Goal: Task Accomplishment & Management: Complete application form

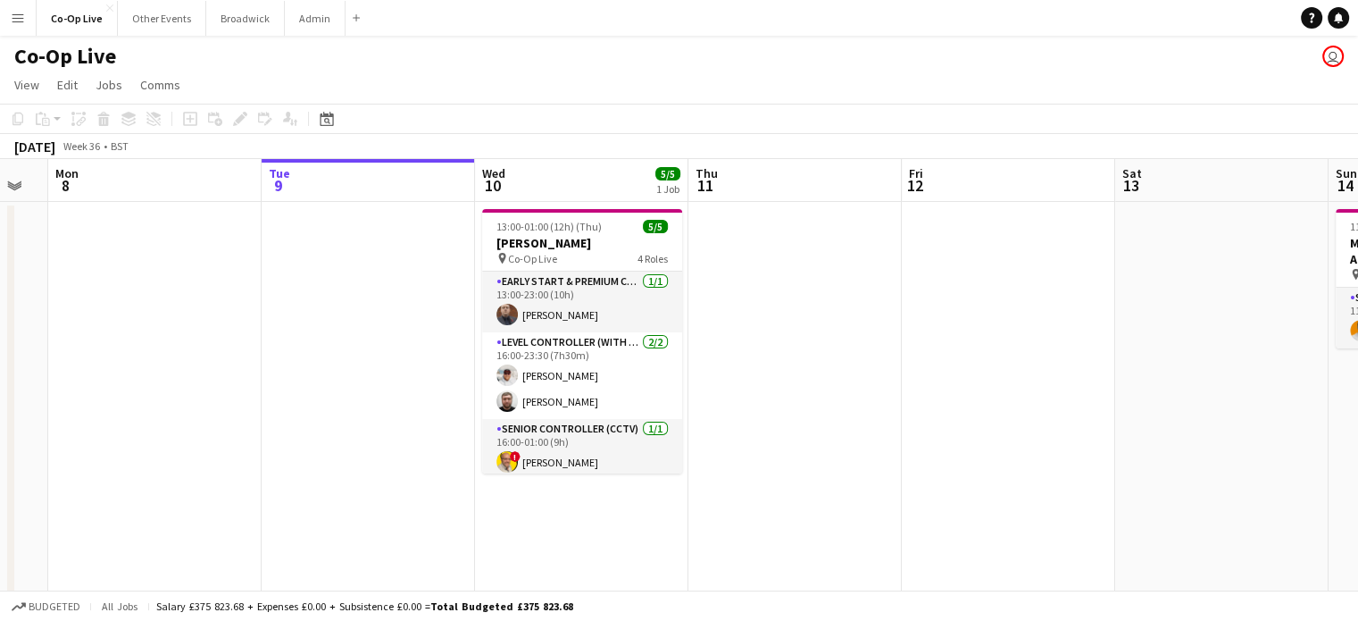
scroll to position [0, 379]
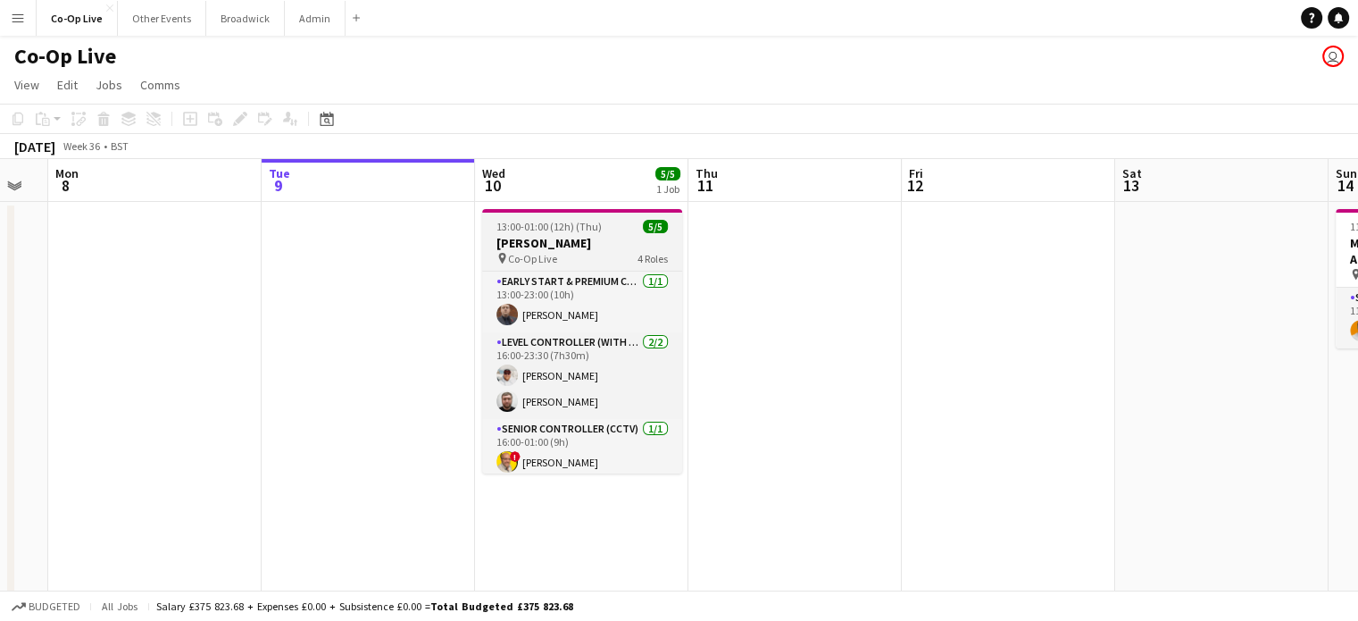
click at [564, 238] on h3 "[PERSON_NAME]" at bounding box center [582, 243] width 200 height 16
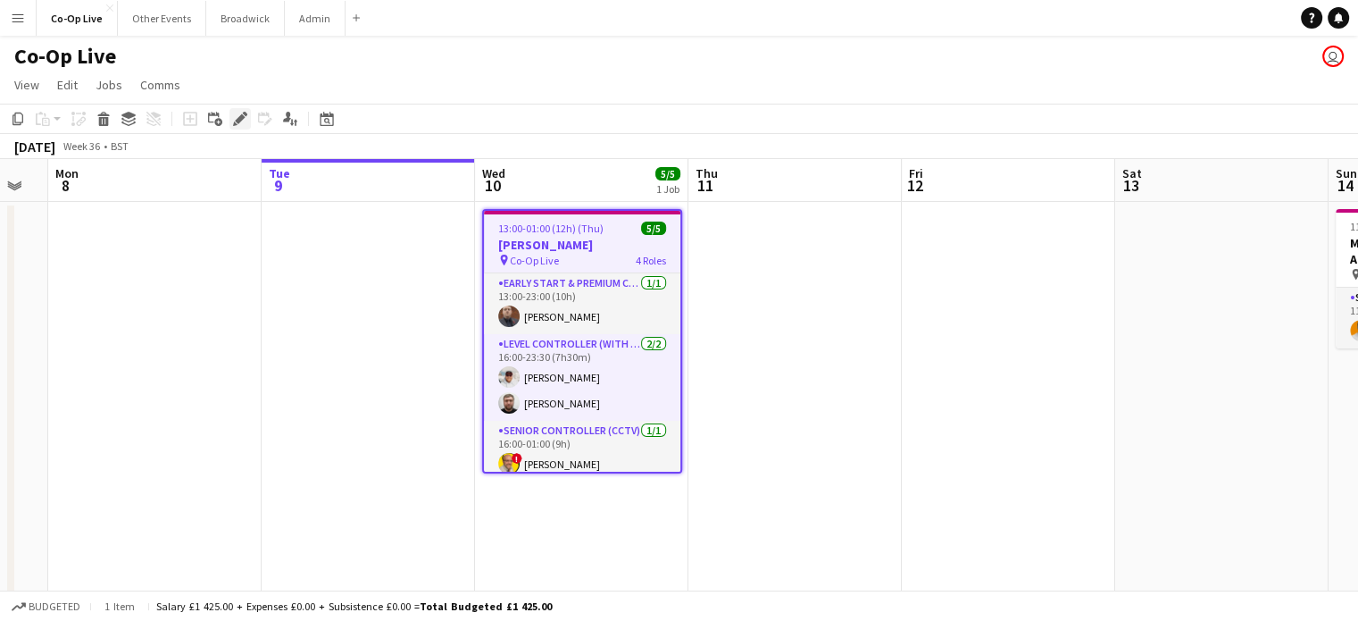
click at [234, 115] on icon "Edit" at bounding box center [240, 119] width 14 height 14
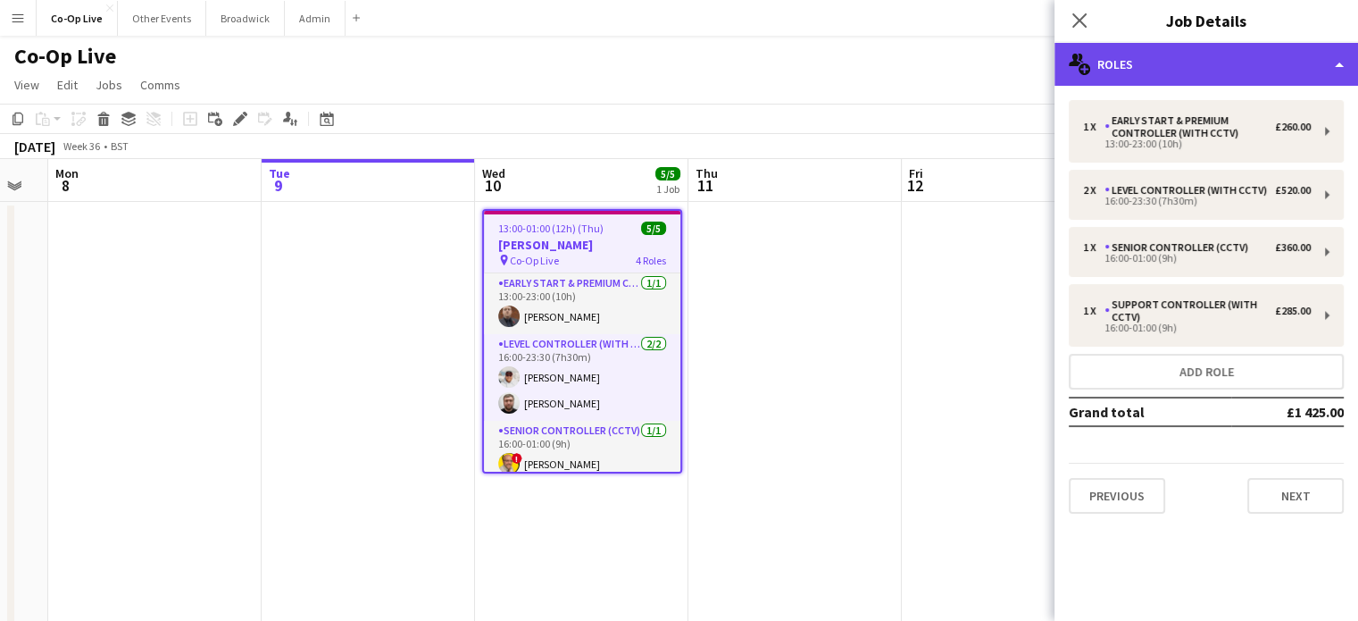
click at [1224, 73] on div "multiple-users-add Roles" at bounding box center [1207, 64] width 304 height 43
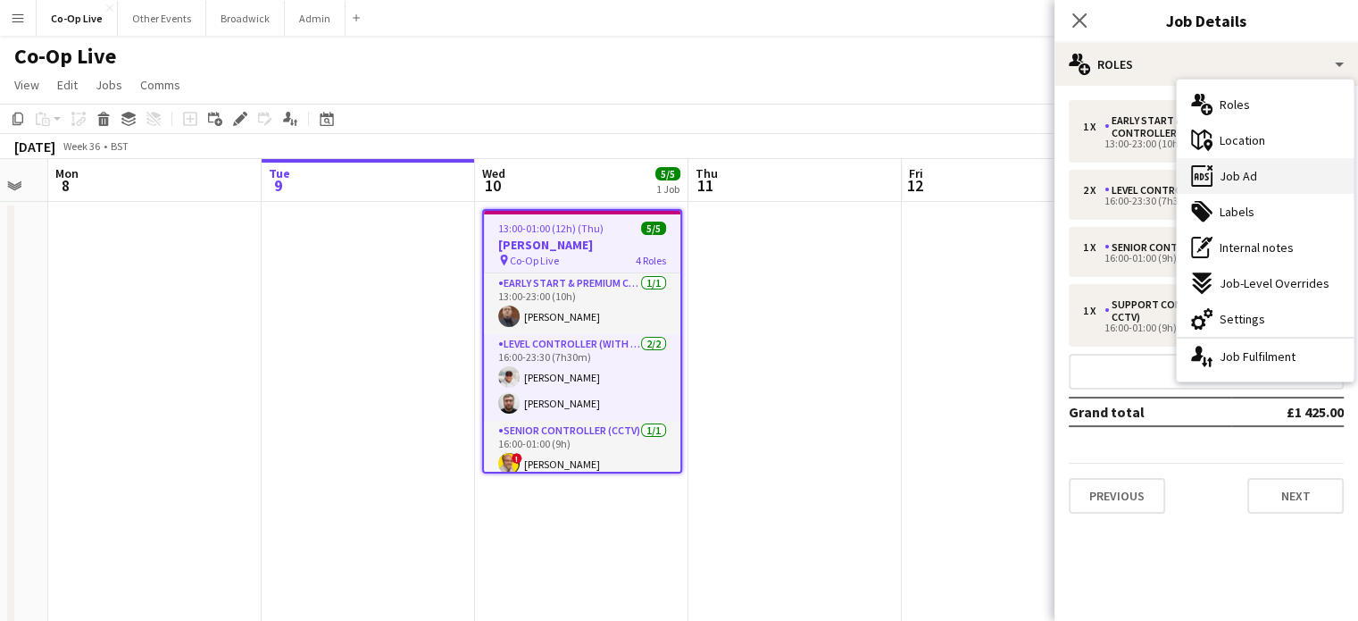
click at [1230, 184] on div "ads-window Job Ad" at bounding box center [1265, 176] width 177 height 36
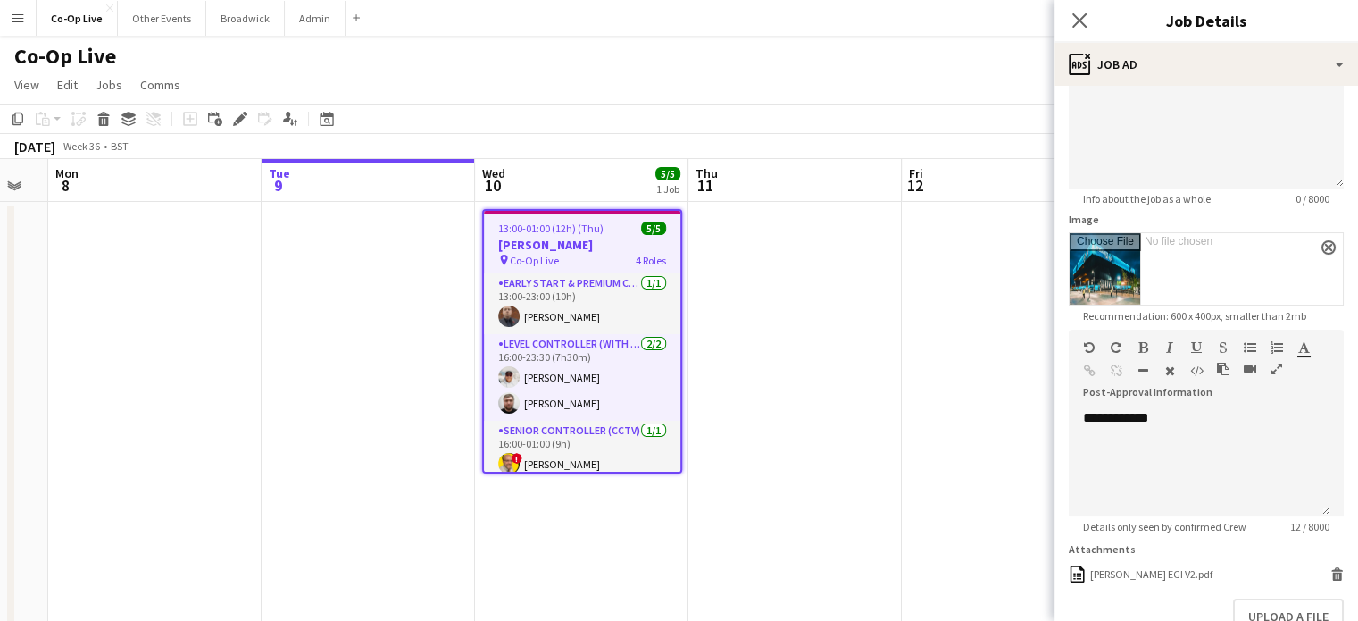
scroll to position [168, 0]
click at [1198, 429] on div "**********" at bounding box center [1200, 461] width 262 height 107
click at [1279, 602] on button "Upload a file" at bounding box center [1288, 615] width 111 height 36
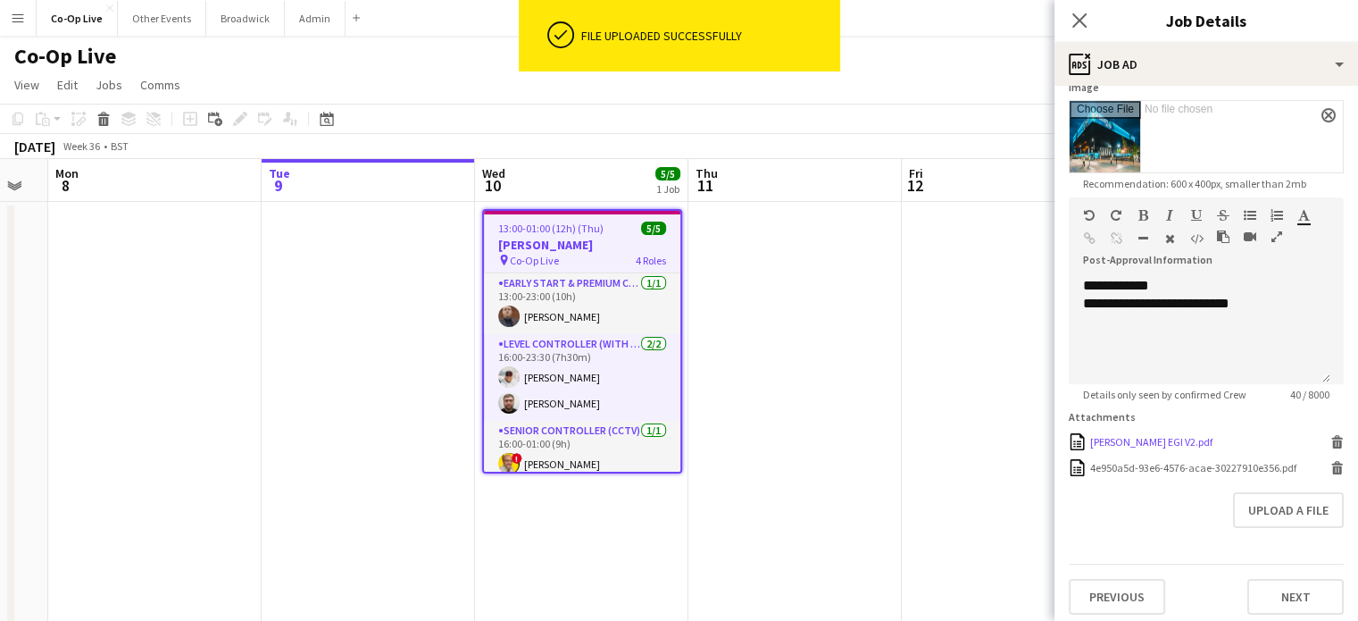
scroll to position [304, 0]
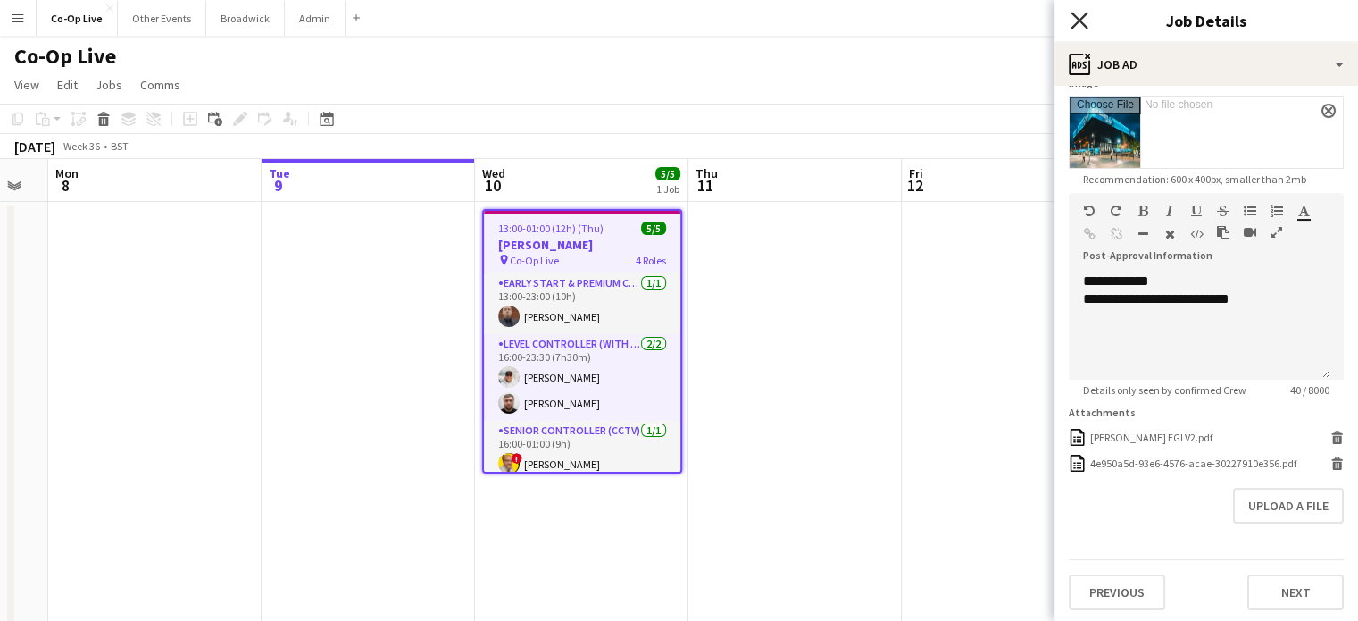
click at [1088, 13] on icon "Close pop-in" at bounding box center [1079, 20] width 17 height 17
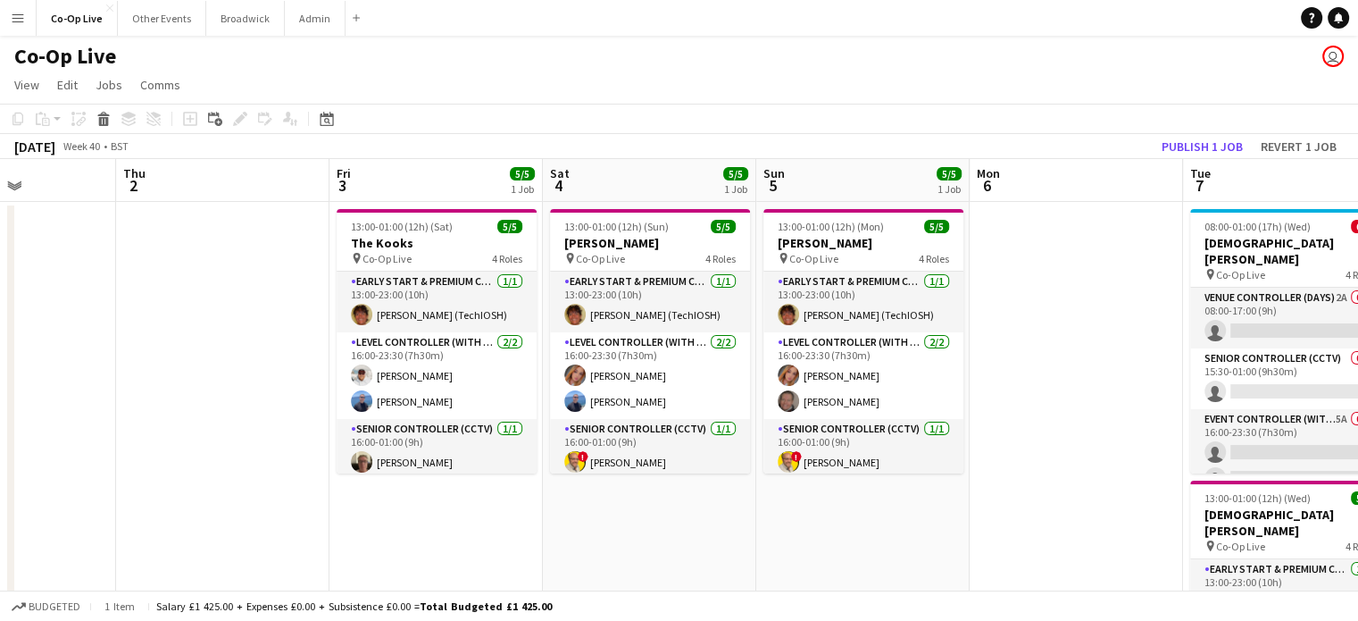
scroll to position [0, 525]
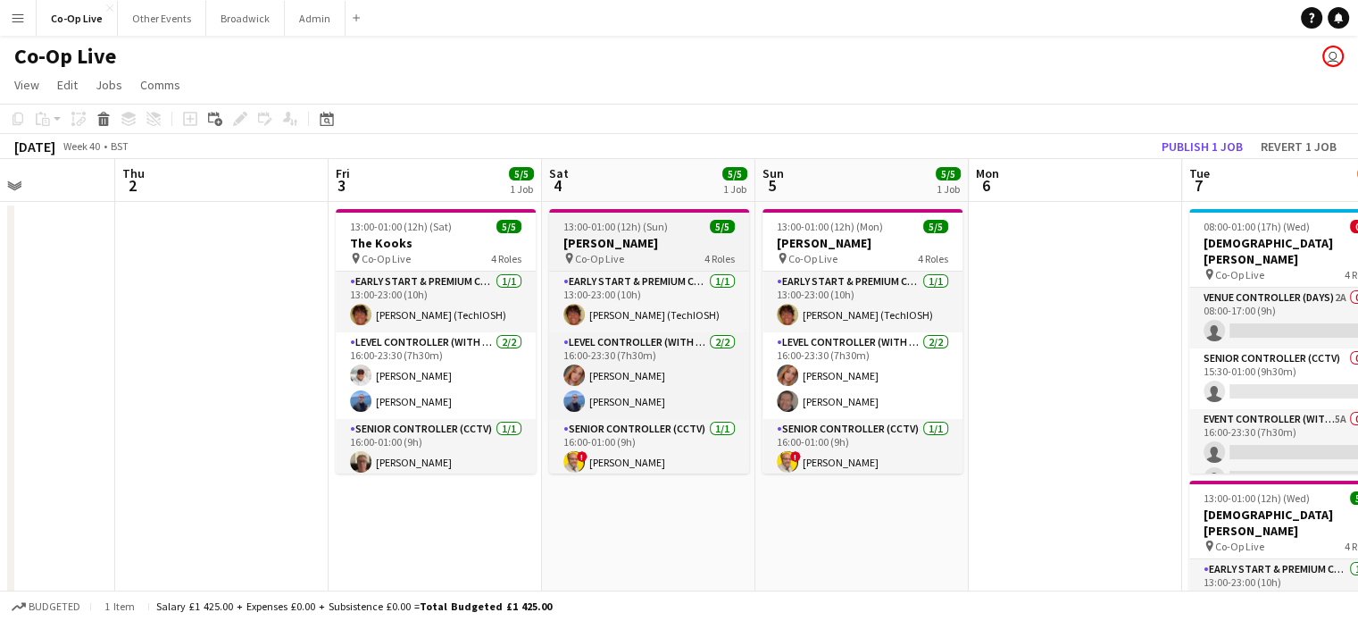
click at [697, 236] on h3 "[PERSON_NAME]" at bounding box center [649, 243] width 200 height 16
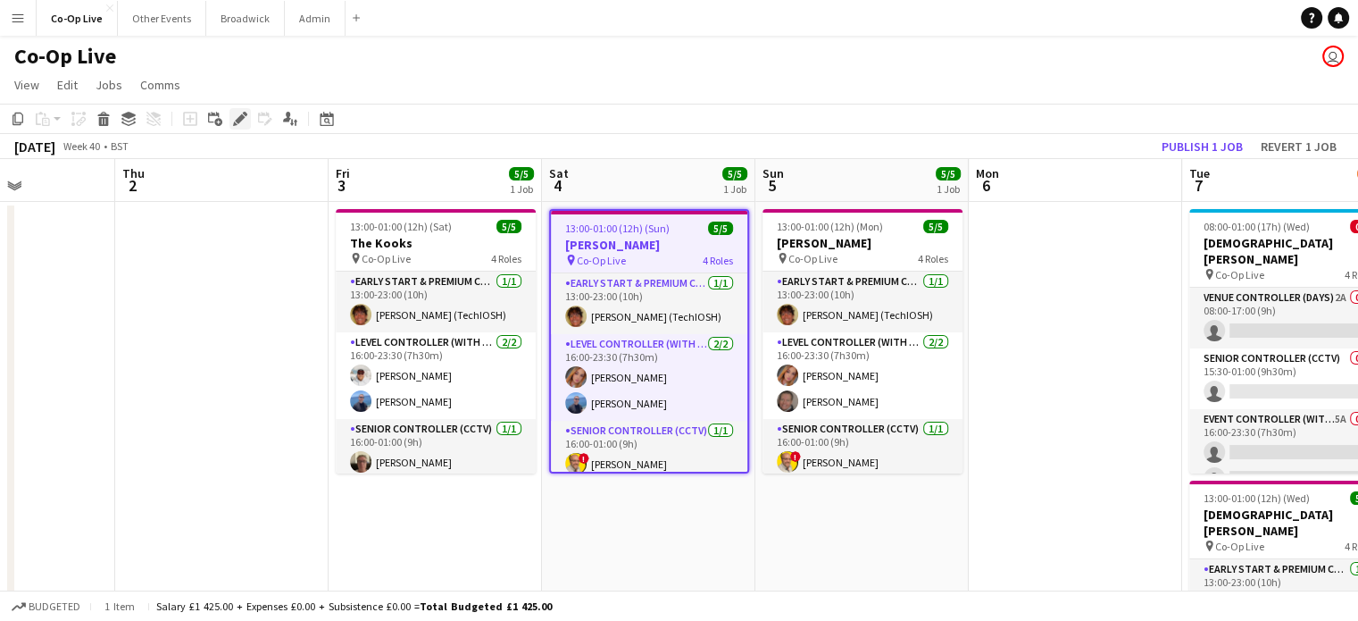
click at [238, 123] on icon at bounding box center [240, 119] width 10 height 10
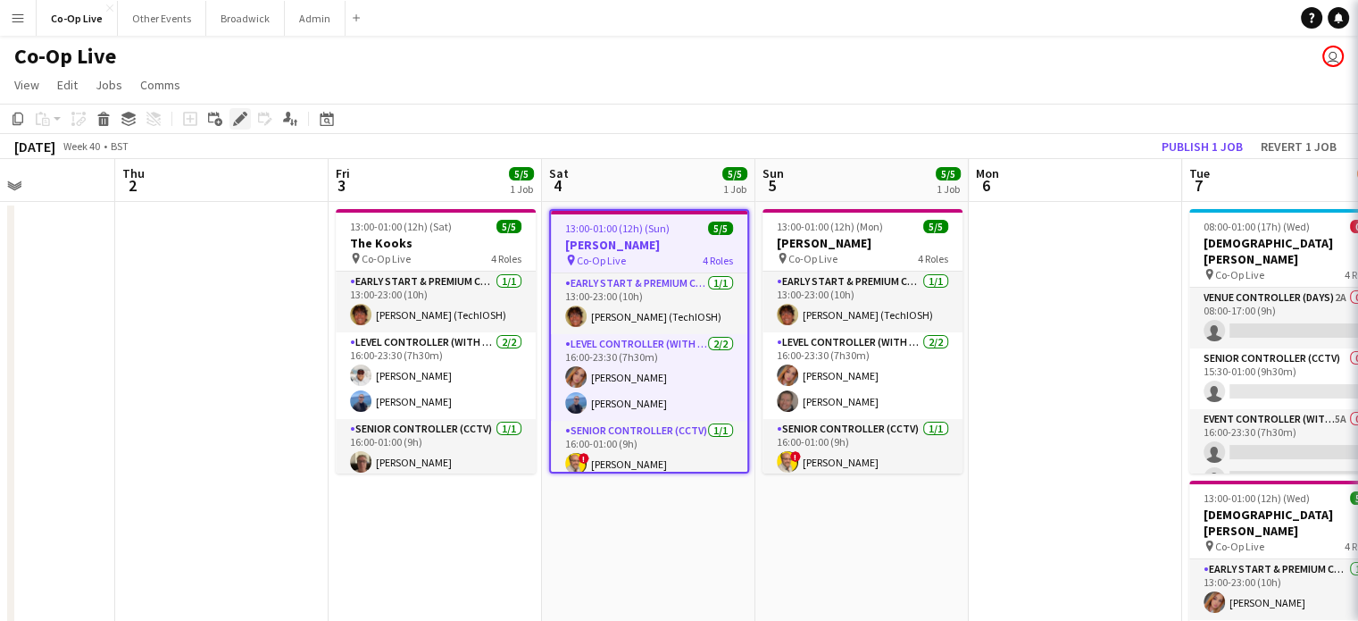
type input "**********"
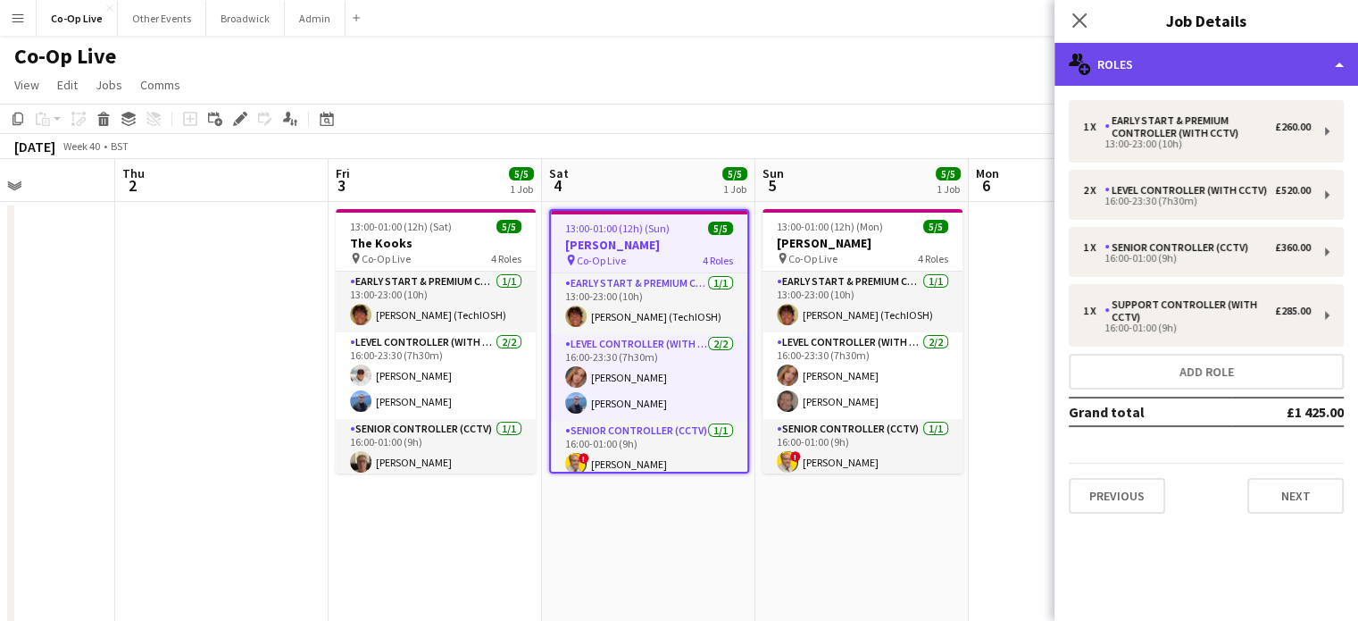
click at [1195, 54] on div "multiple-users-add Roles" at bounding box center [1207, 64] width 304 height 43
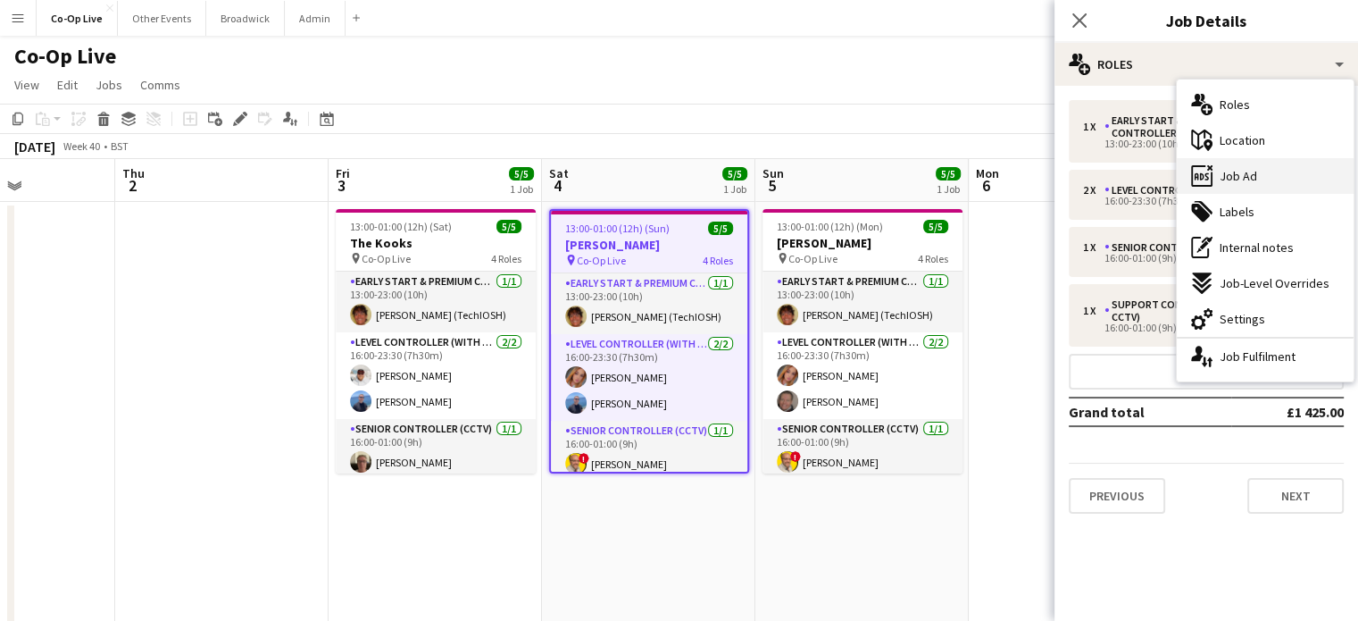
click at [1248, 174] on span "Job Ad" at bounding box center [1239, 176] width 38 height 16
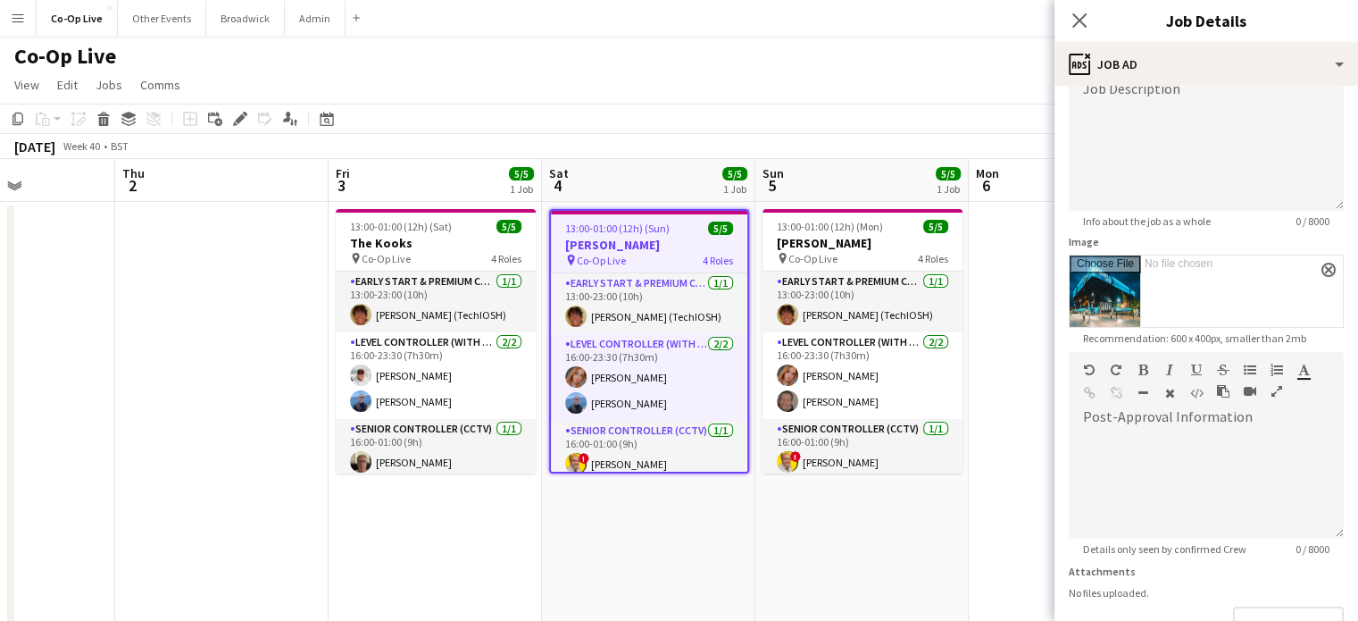
scroll to position [146, 0]
click at [1100, 454] on div at bounding box center [1206, 483] width 275 height 107
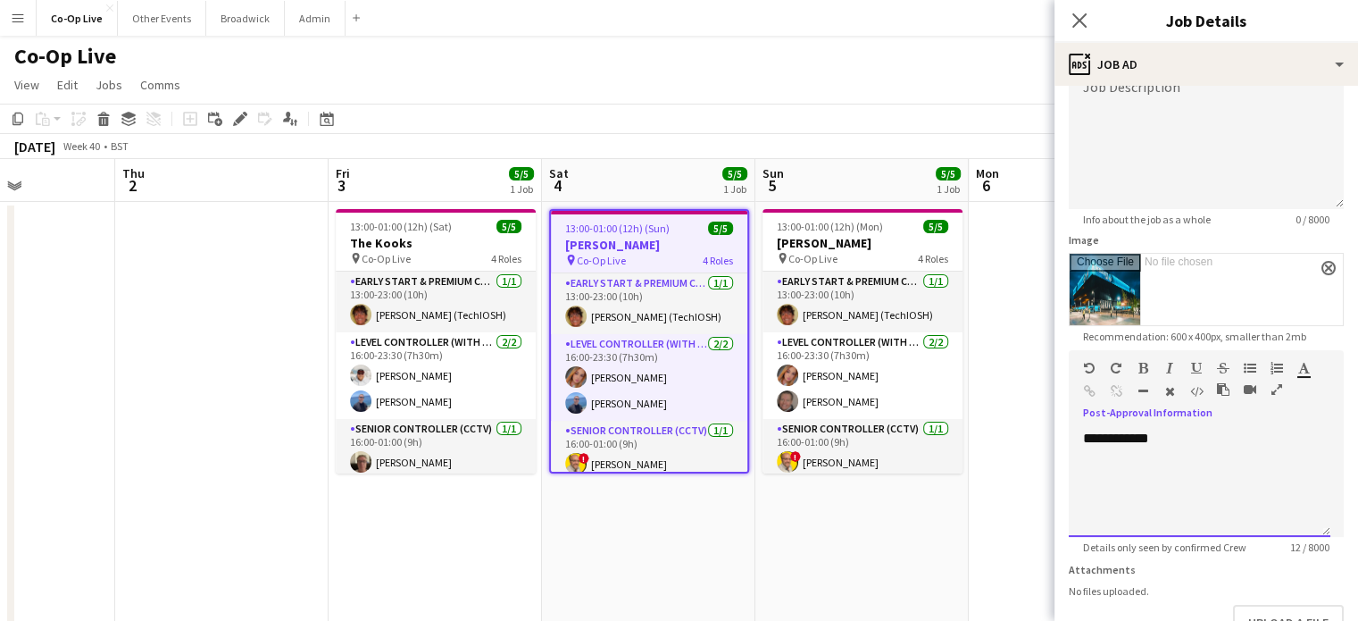
scroll to position [264, 0]
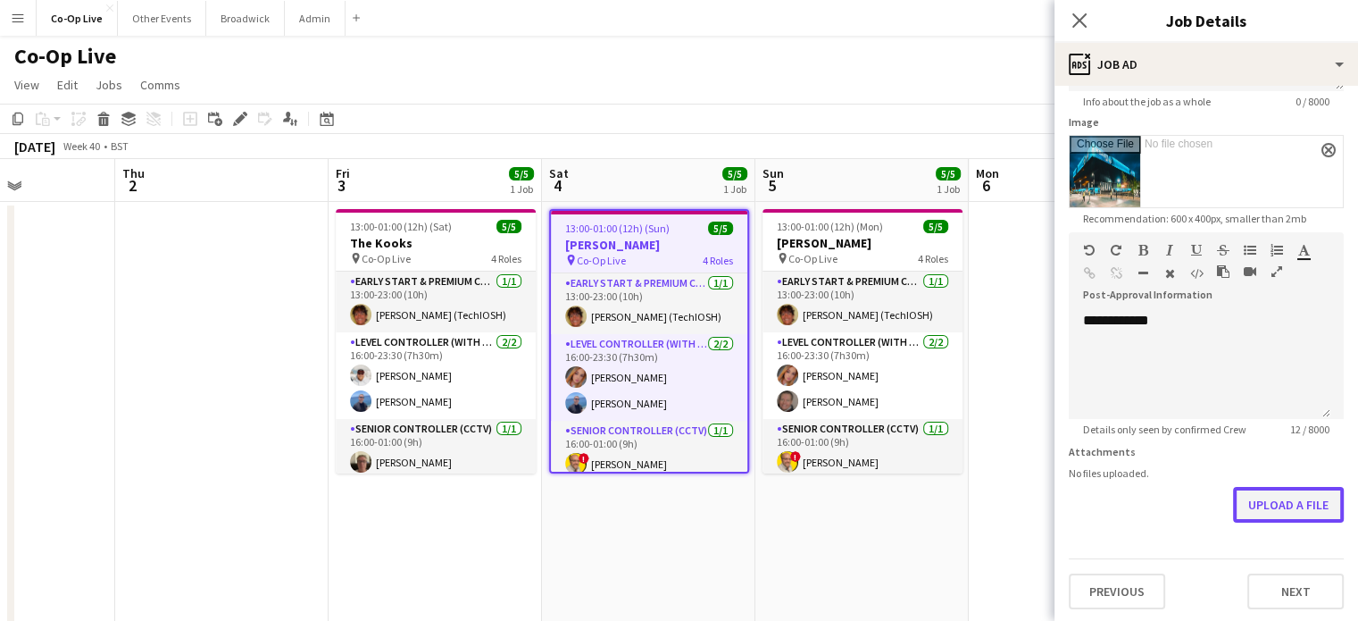
click at [1284, 496] on button "Upload a file" at bounding box center [1288, 505] width 111 height 36
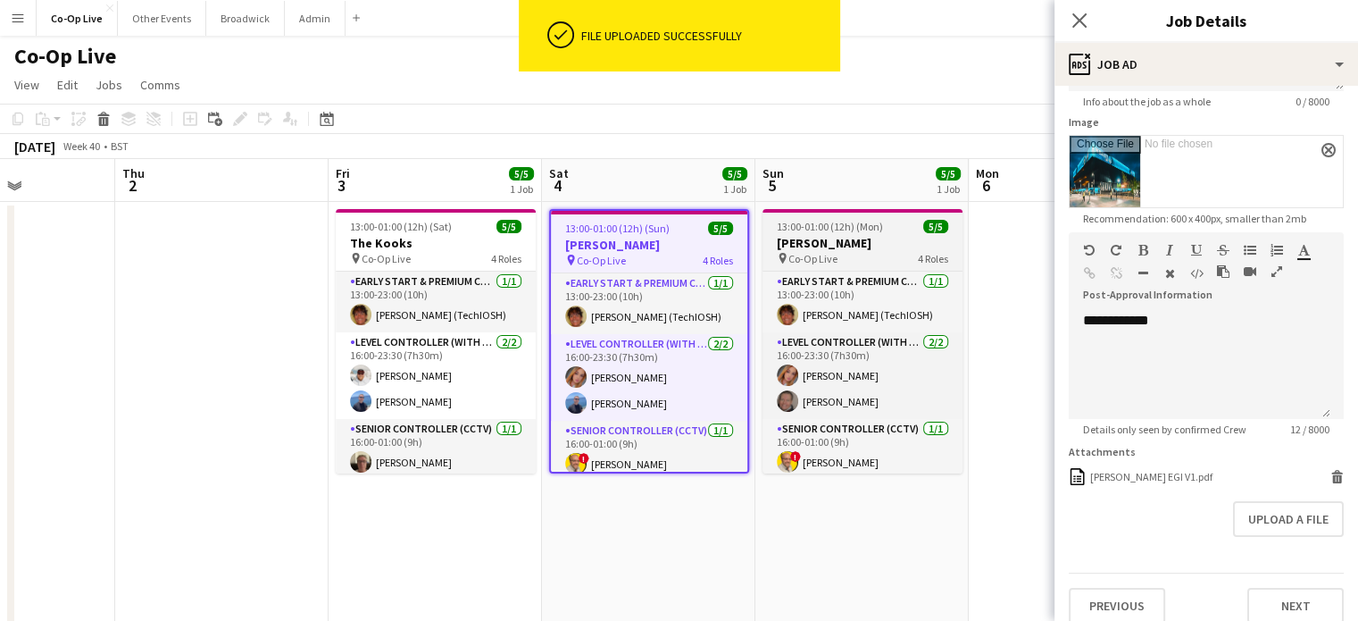
click at [855, 240] on h3 "[PERSON_NAME]" at bounding box center [863, 243] width 200 height 16
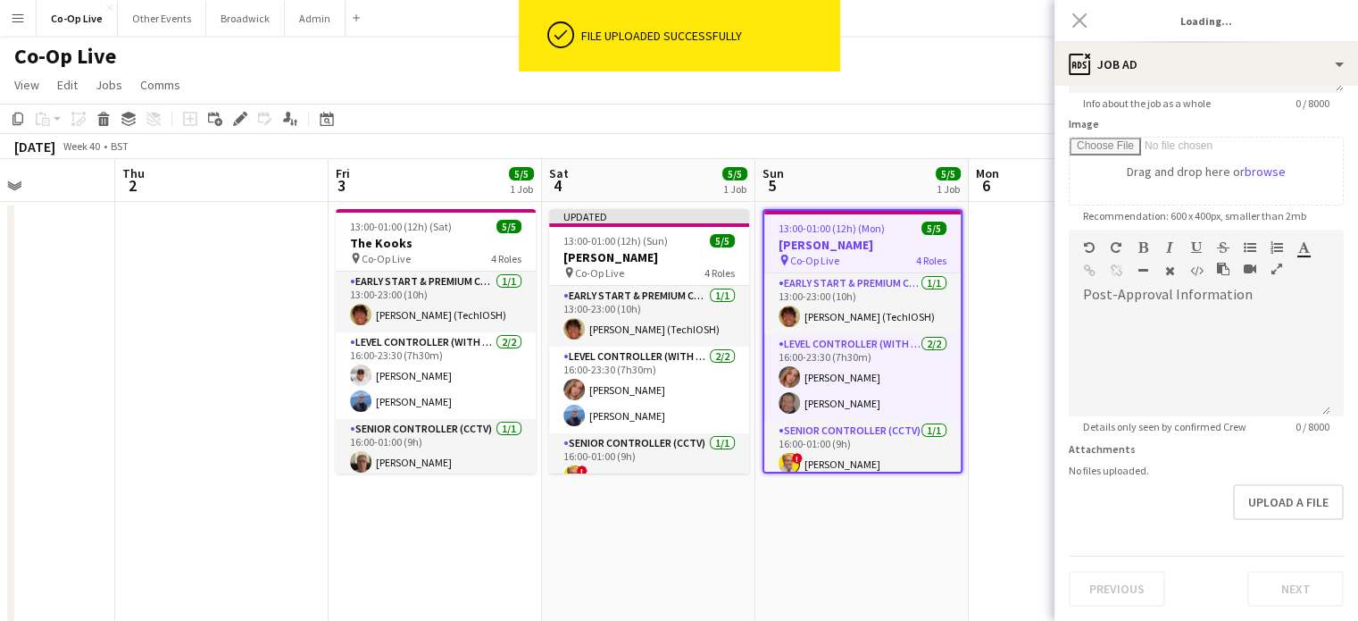
type input "**********"
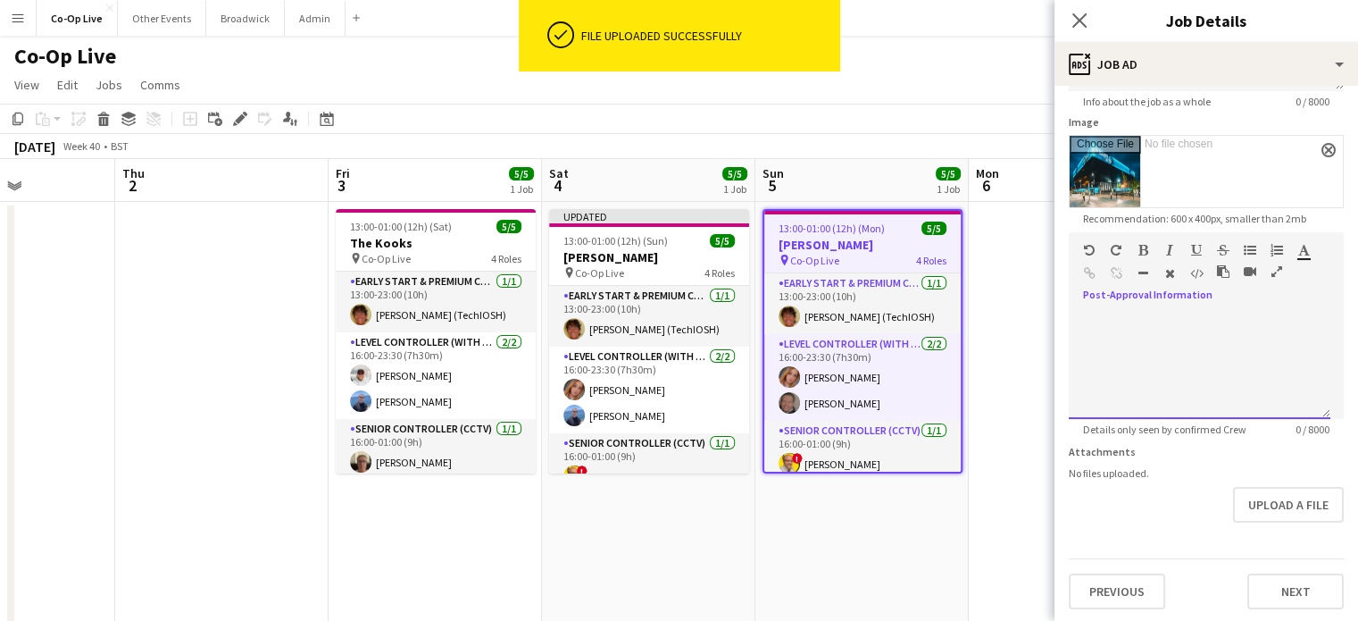
click at [1089, 330] on div at bounding box center [1200, 365] width 262 height 107
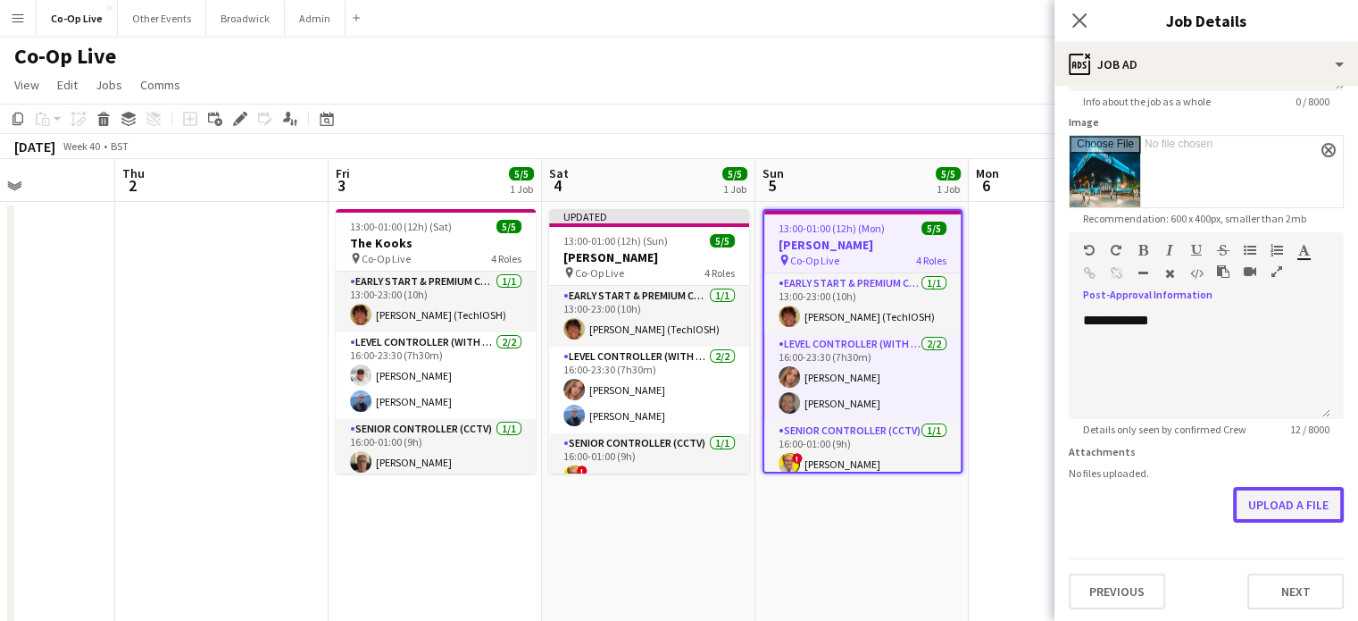
click at [1269, 507] on button "Upload a file" at bounding box center [1288, 505] width 111 height 36
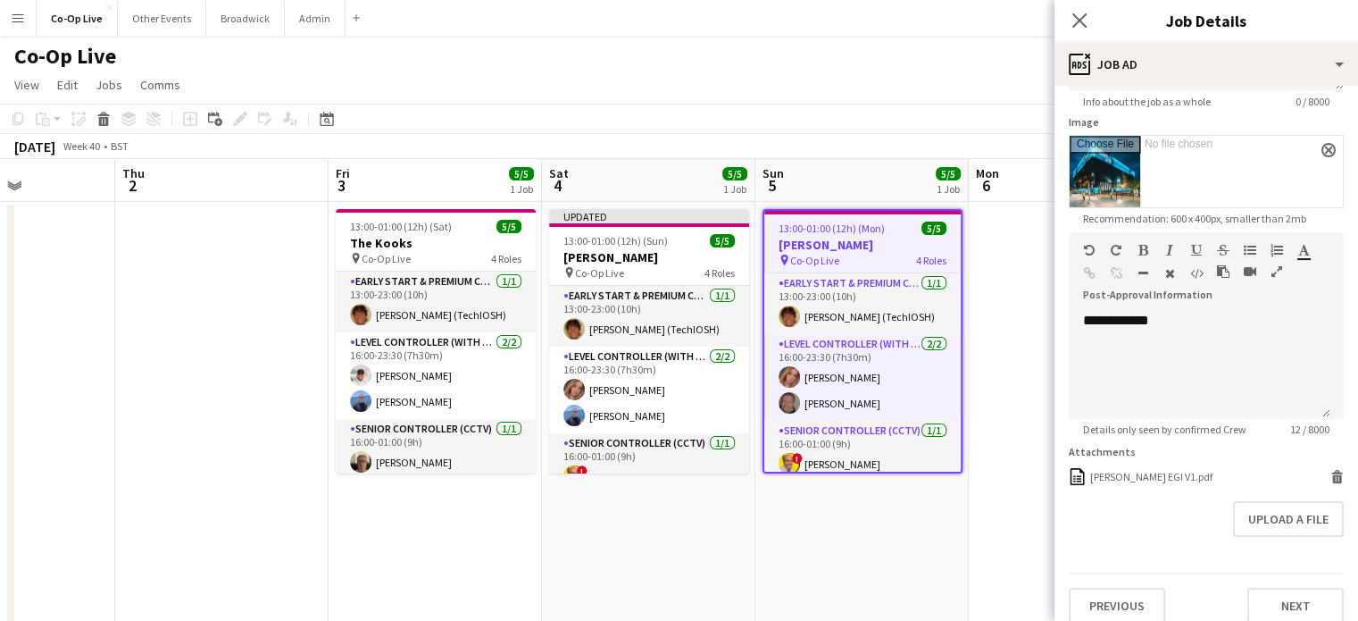
click at [974, 538] on app-date-cell at bounding box center [1075, 491] width 213 height 579
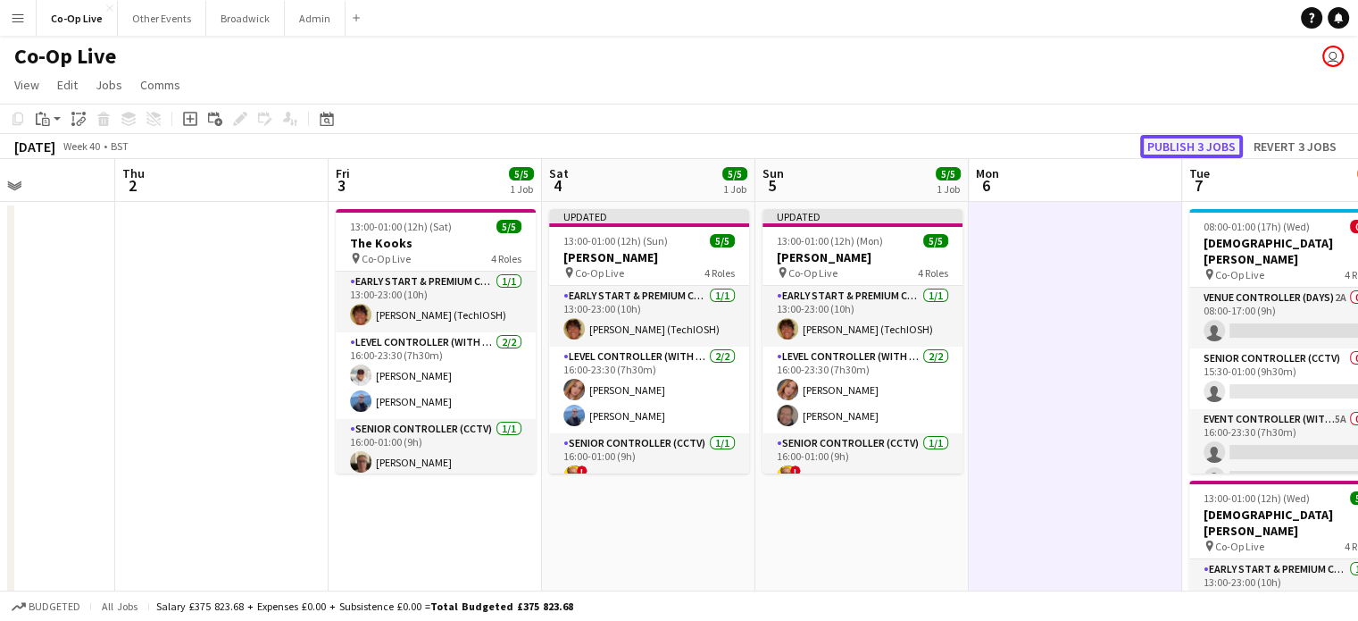
click at [1193, 140] on button "Publish 3 jobs" at bounding box center [1191, 146] width 103 height 23
